Goal: Register for event/course

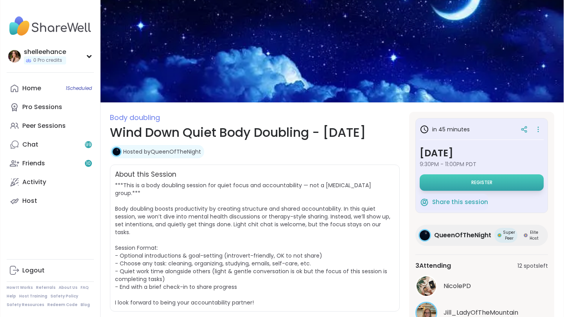
click at [480, 187] on button "Register" at bounding box center [482, 183] width 124 height 16
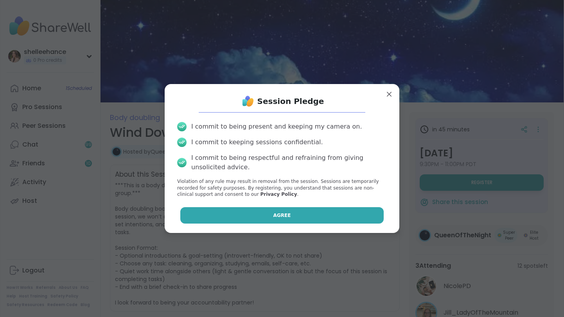
click at [264, 216] on button "Agree" at bounding box center [282, 215] width 204 height 16
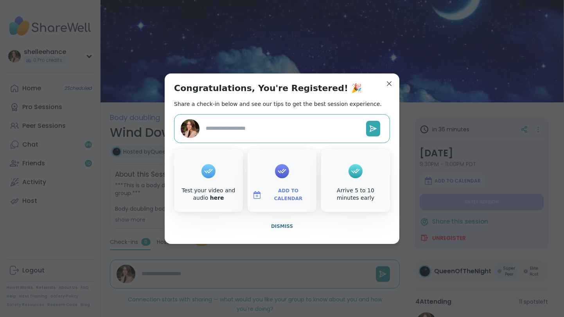
type textarea "*"
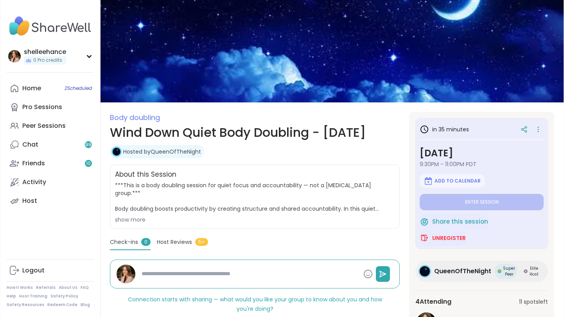
scroll to position [8, 0]
type textarea "*"
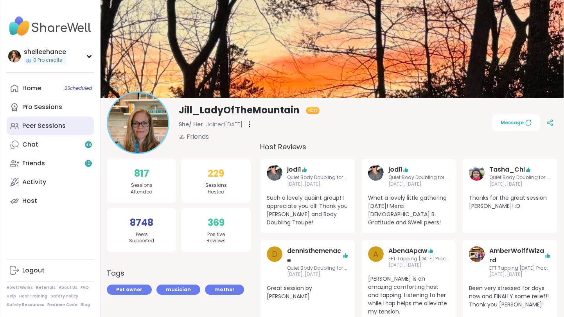
click at [65, 125] on div "Peer Sessions" at bounding box center [43, 126] width 43 height 9
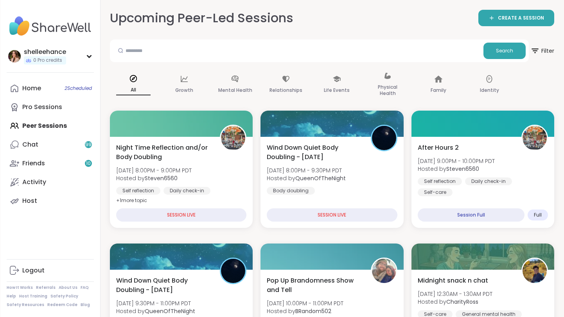
scroll to position [86, 0]
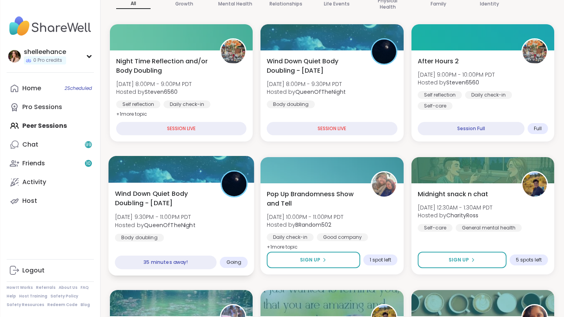
click at [229, 243] on div "Wind Down Quiet Body Doubling - [DATE] [DATE] 9:30PM - 11:00PM PDT Hosted by Qu…" at bounding box center [181, 229] width 146 height 93
